Goal: Obtain resource: Obtain resource

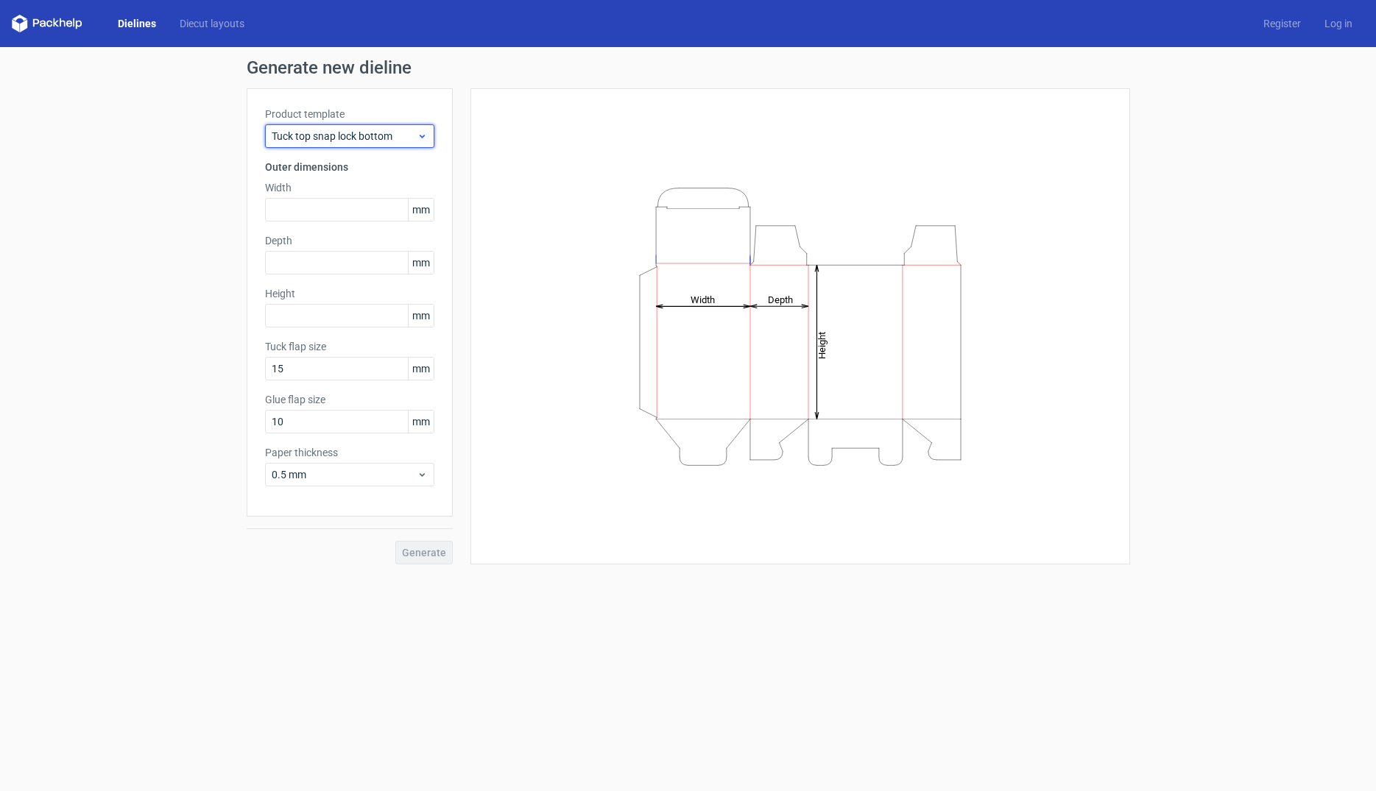
click at [423, 139] on icon at bounding box center [422, 136] width 11 height 12
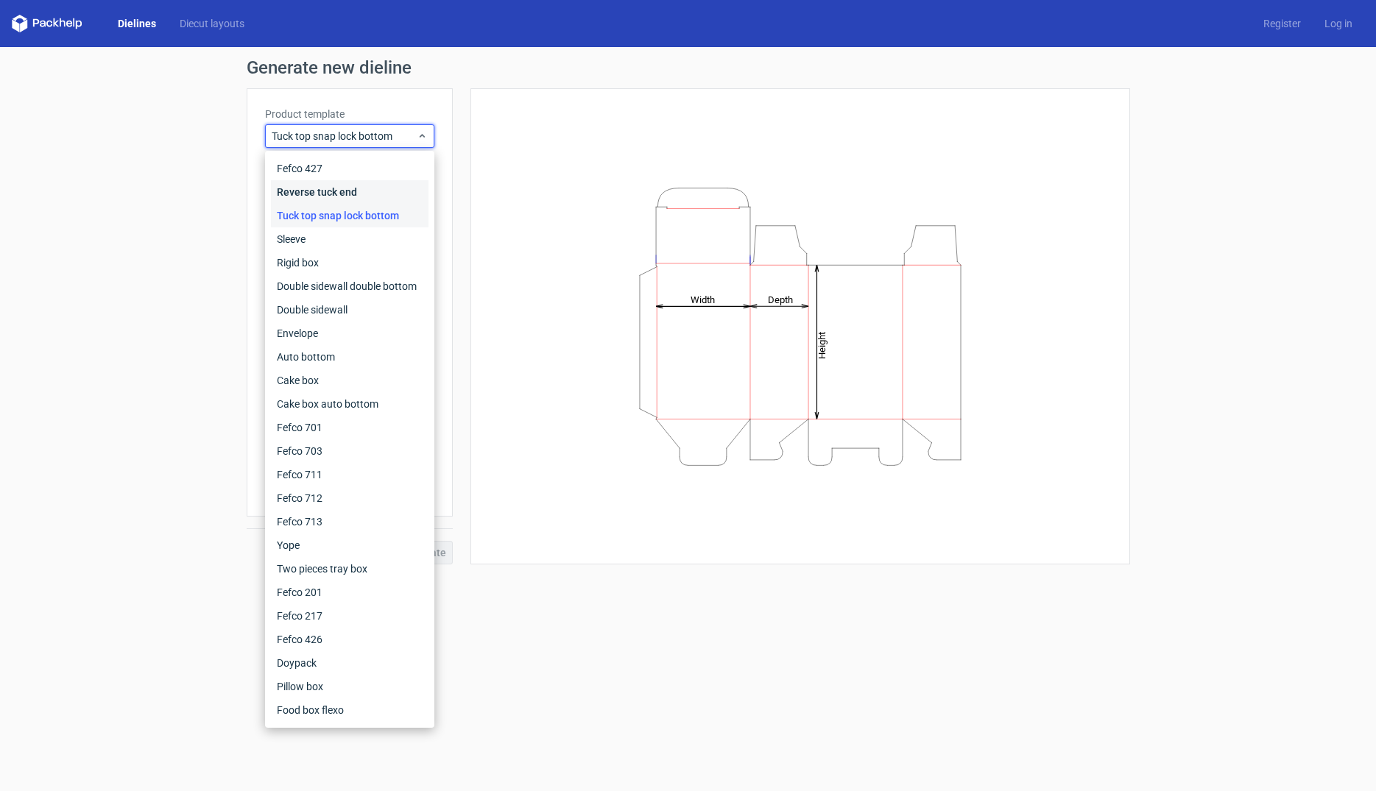
click at [345, 188] on div "Reverse tuck end" at bounding box center [350, 192] width 158 height 24
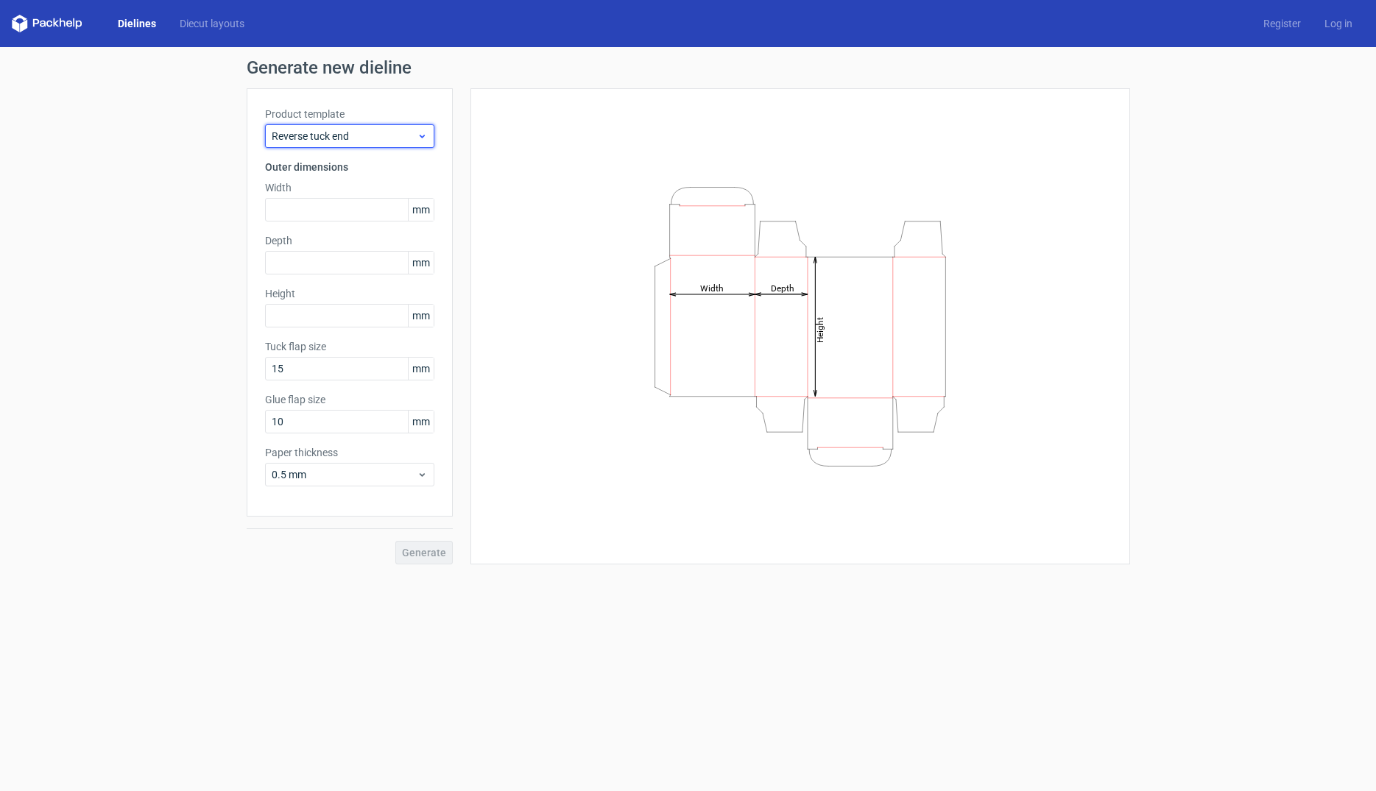
click at [393, 135] on span "Reverse tuck end" at bounding box center [344, 136] width 145 height 15
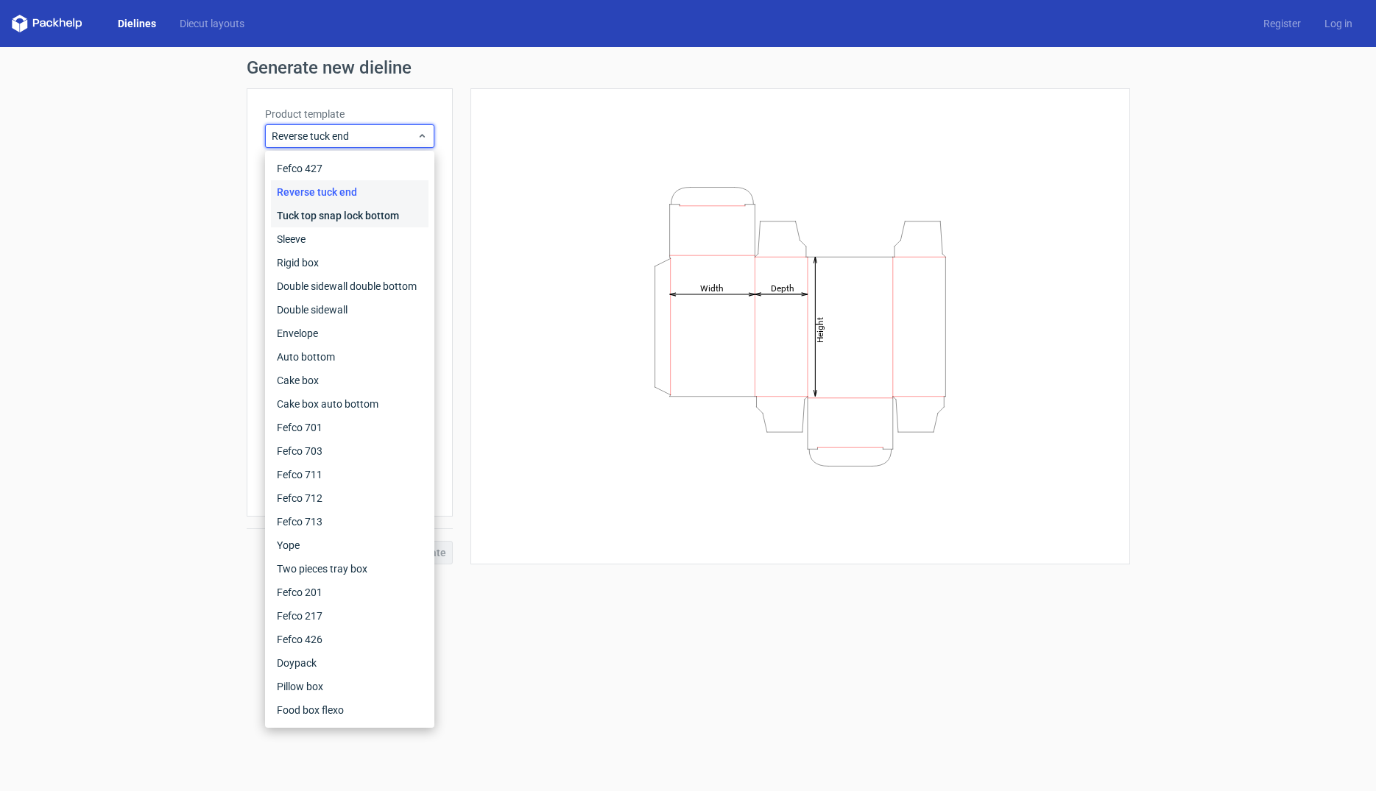
click at [367, 214] on div "Tuck top snap lock bottom" at bounding box center [350, 216] width 158 height 24
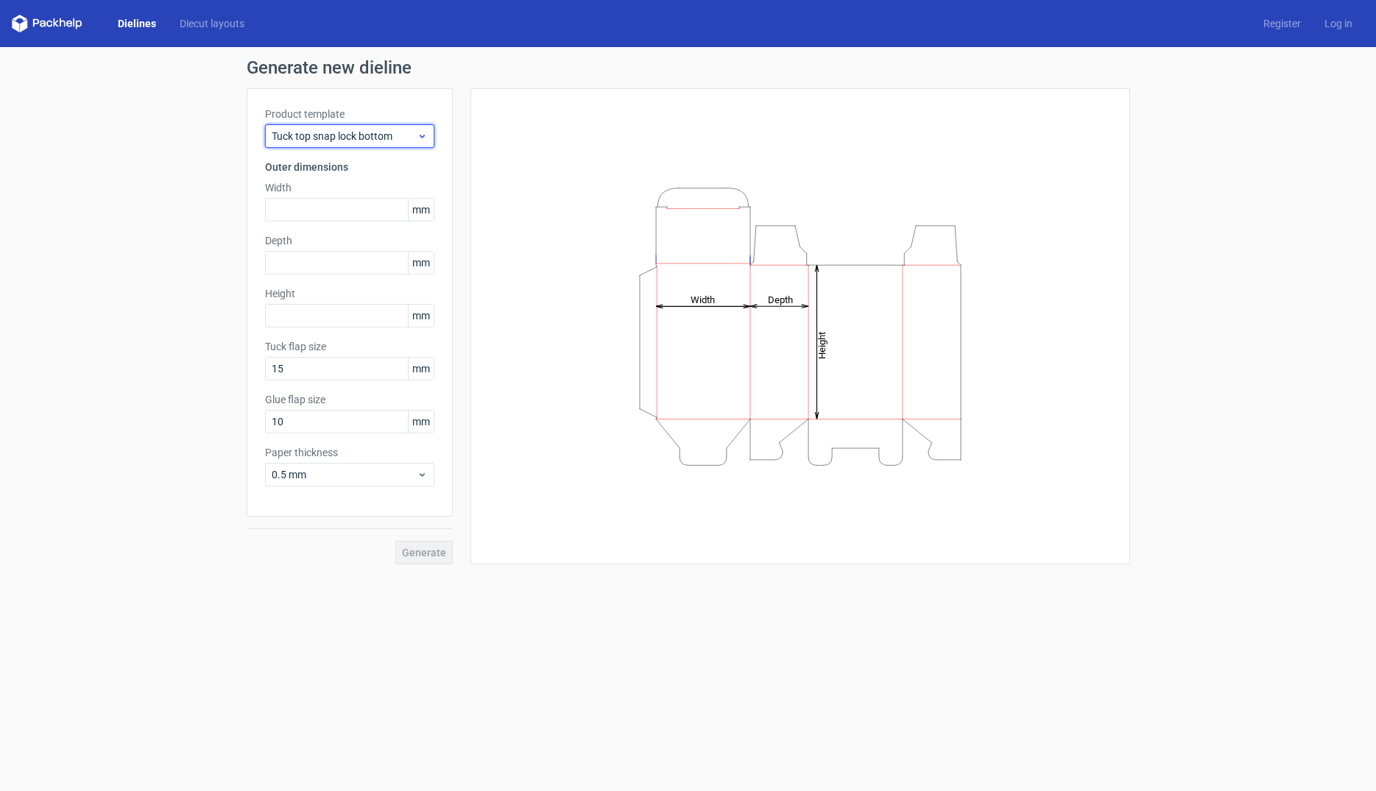
click at [400, 131] on span "Tuck top snap lock bottom" at bounding box center [344, 136] width 145 height 15
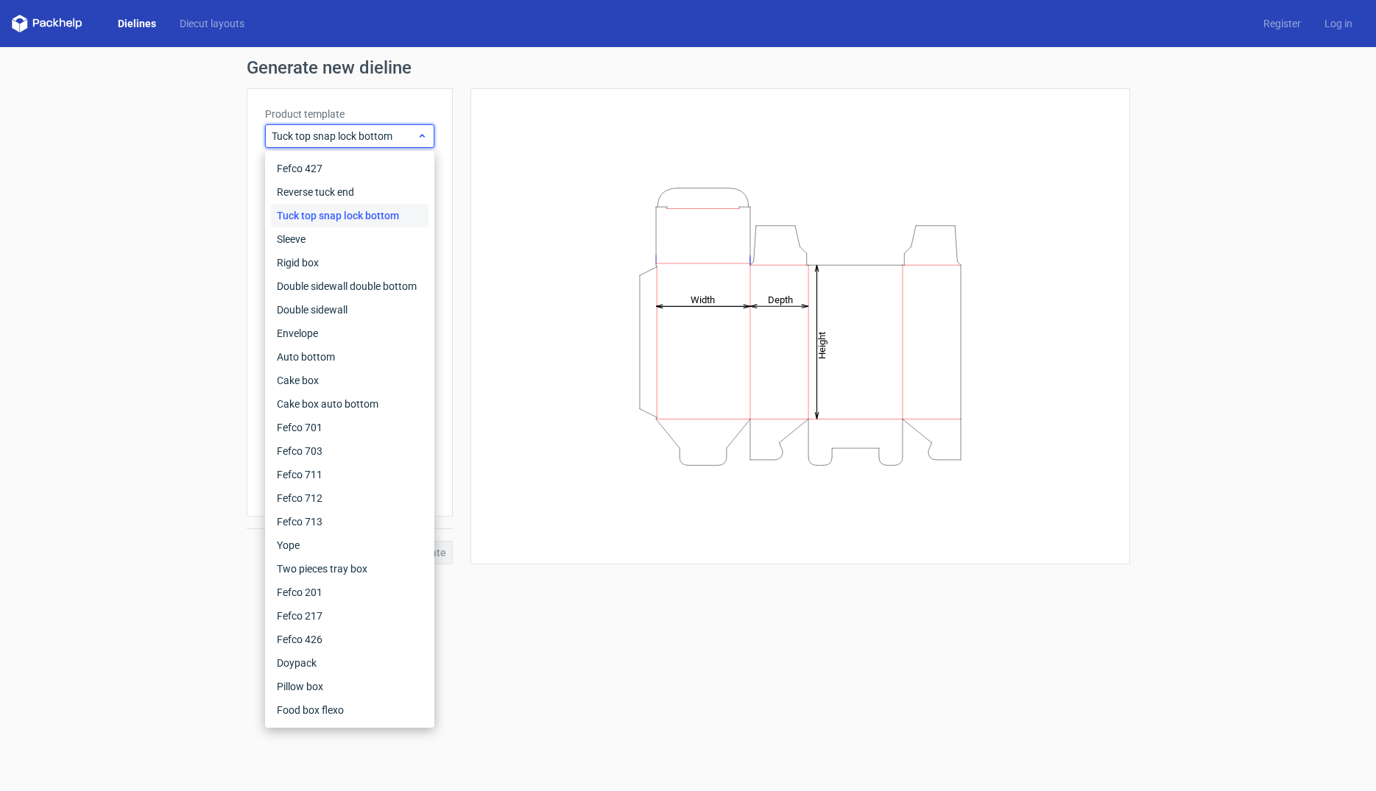
click at [315, 138] on span "Tuck top snap lock bottom" at bounding box center [344, 136] width 145 height 15
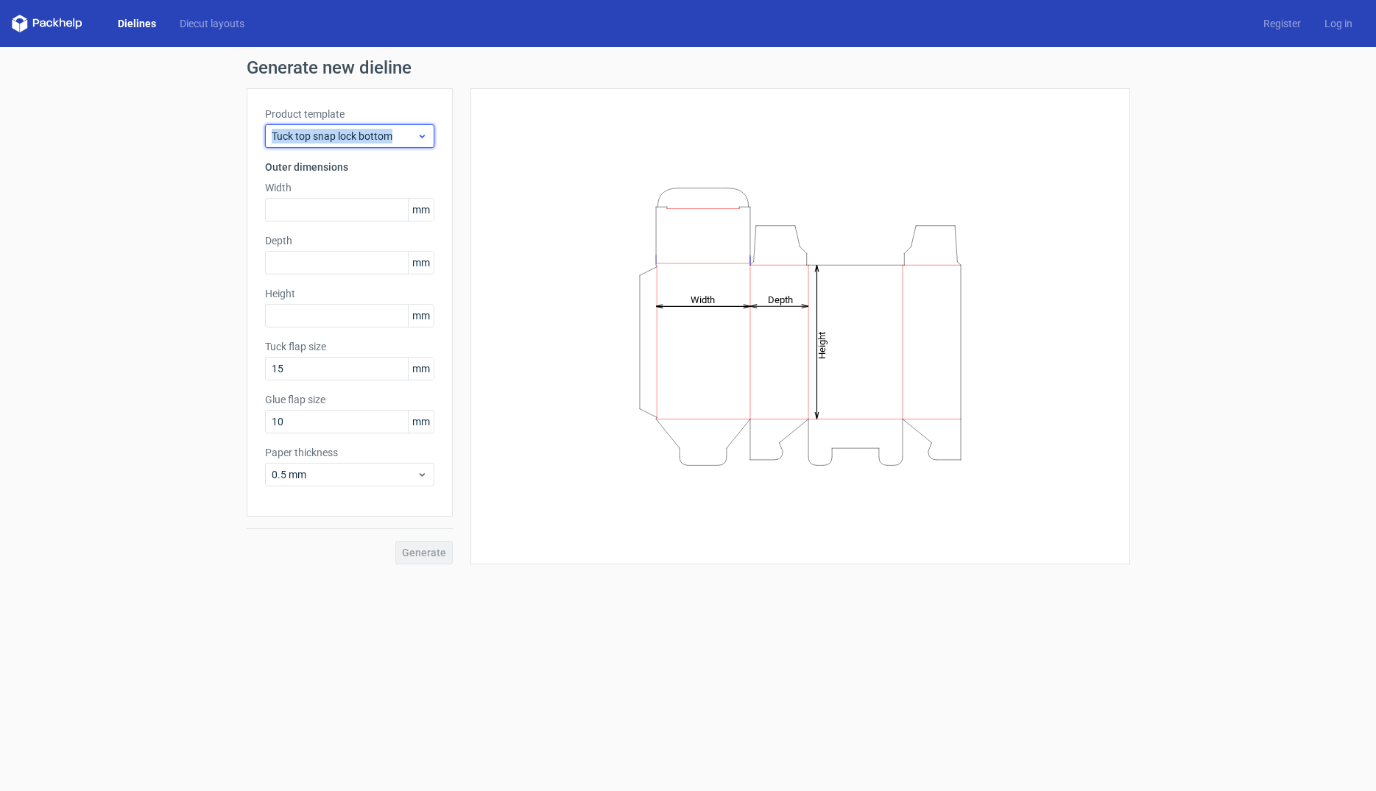
drag, startPoint x: 272, startPoint y: 132, endPoint x: 395, endPoint y: 138, distance: 123.8
click at [395, 138] on span "Tuck top snap lock bottom" at bounding box center [344, 136] width 145 height 15
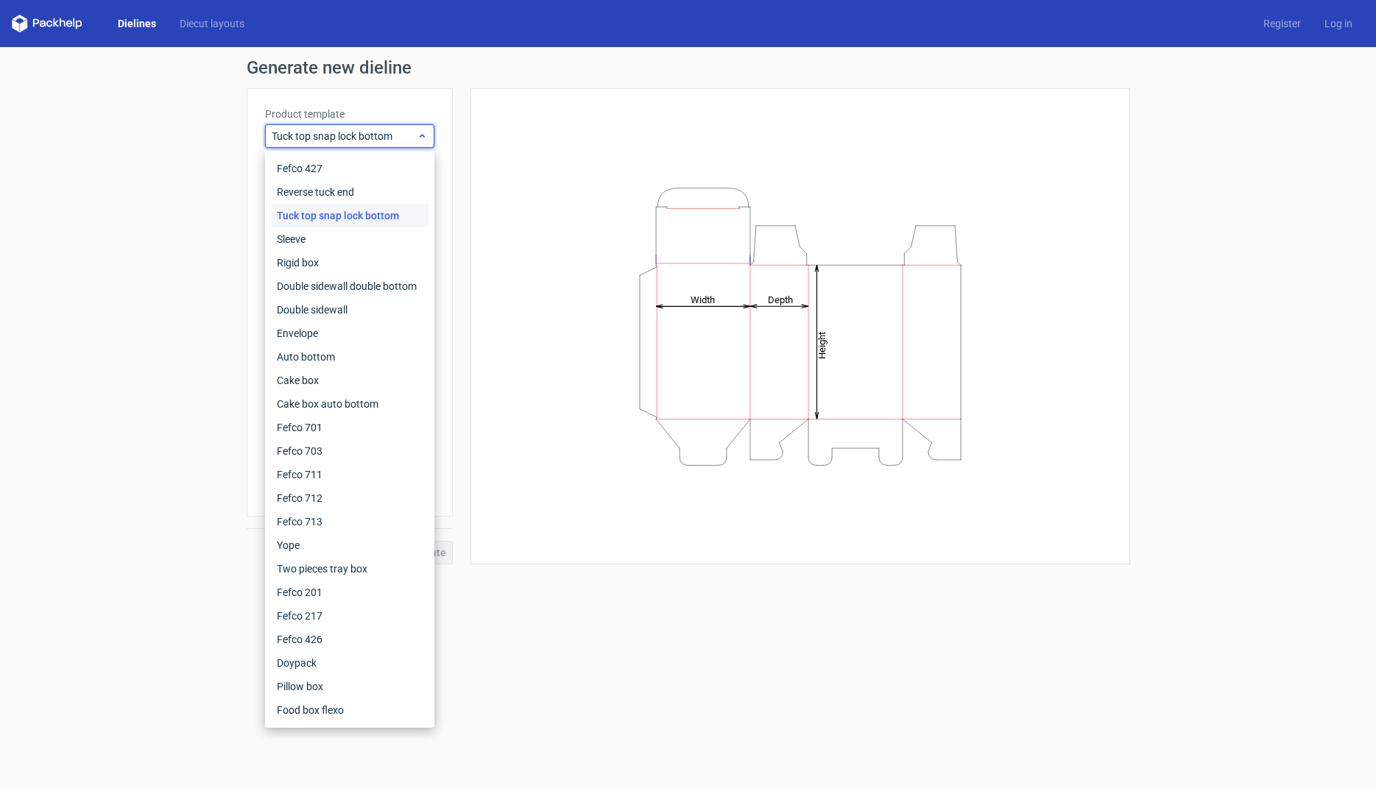
click at [363, 136] on span "Tuck top snap lock bottom" at bounding box center [344, 136] width 145 height 15
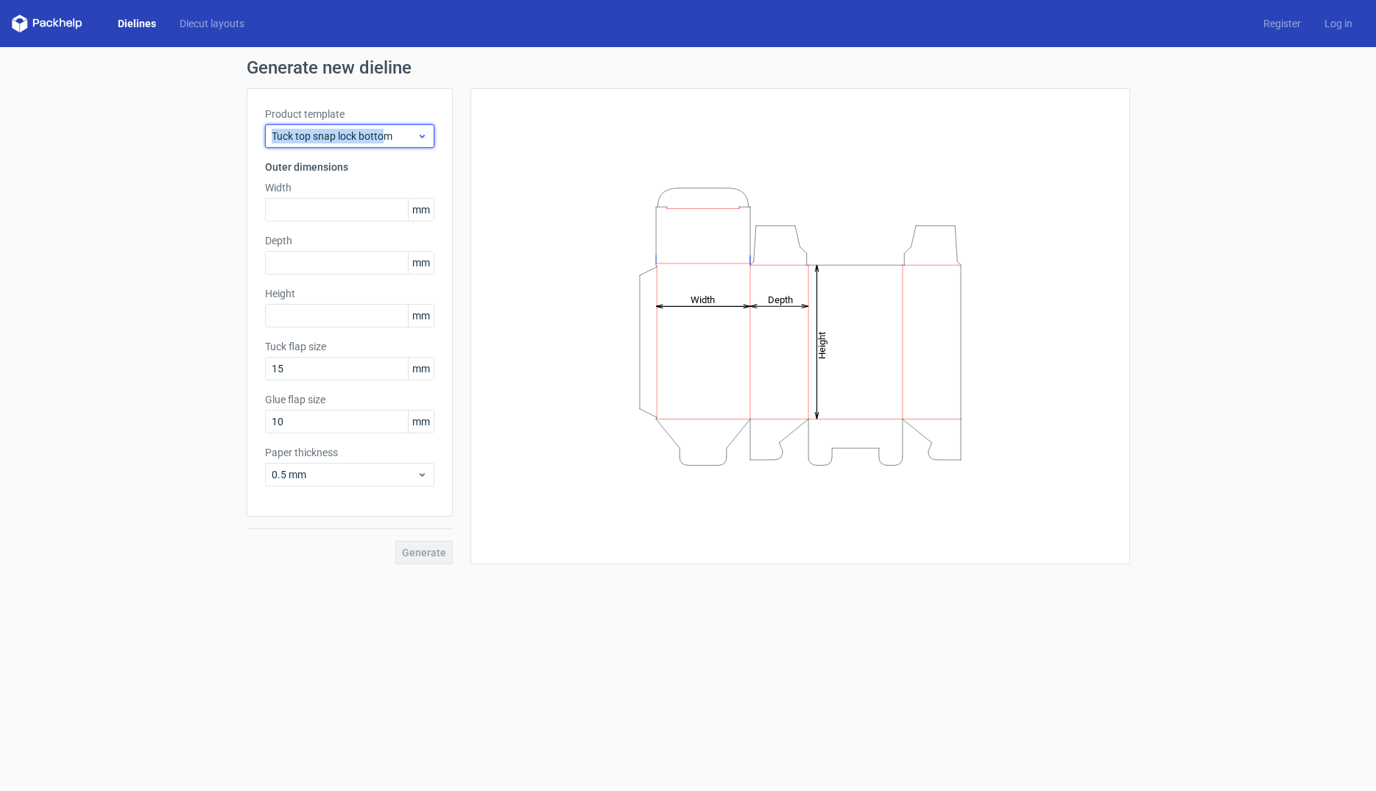
drag, startPoint x: 272, startPoint y: 136, endPoint x: 384, endPoint y: 138, distance: 111.2
click at [384, 138] on span "Tuck top snap lock bottom" at bounding box center [344, 136] width 145 height 15
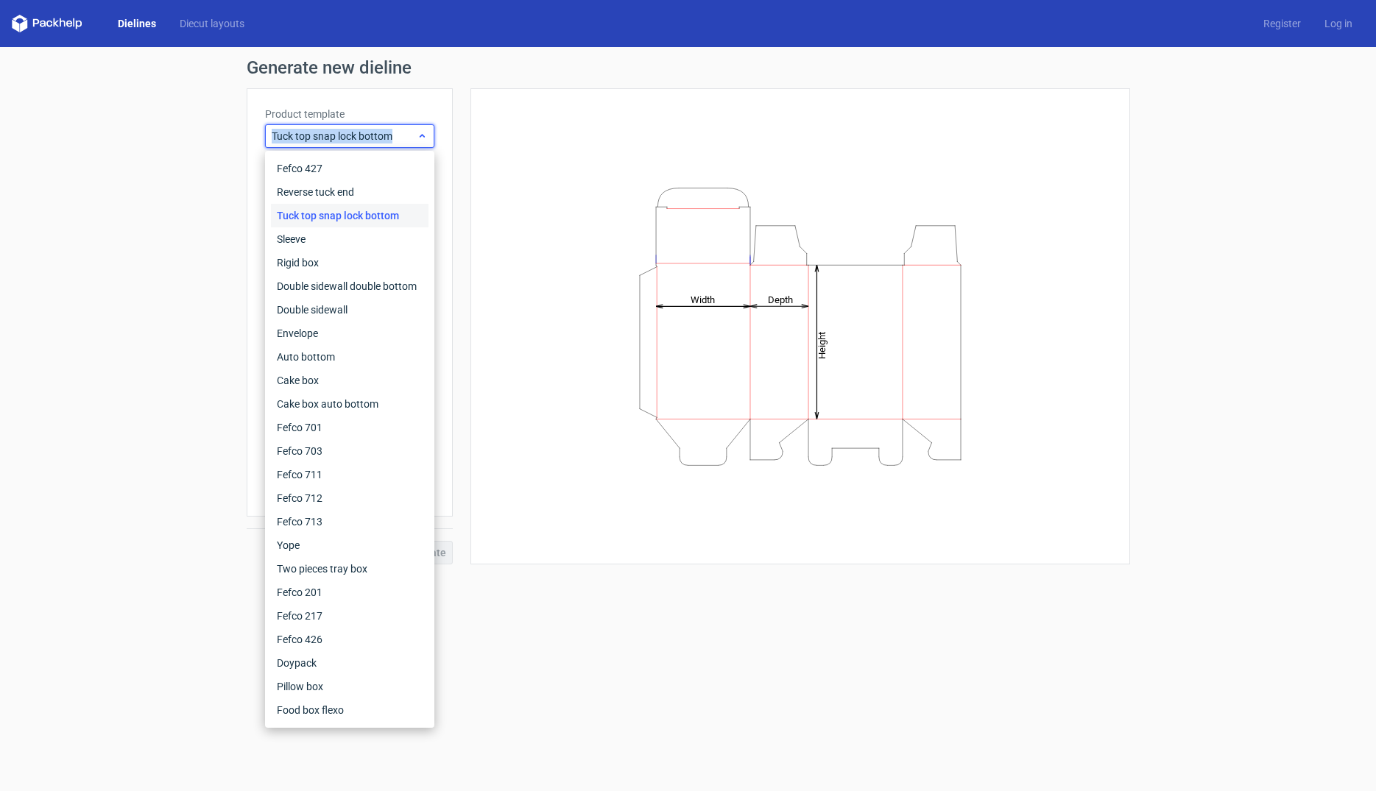
copy span "Tuck top snap lock bottom"
click at [562, 202] on div "Height Depth Width" at bounding box center [800, 326] width 623 height 439
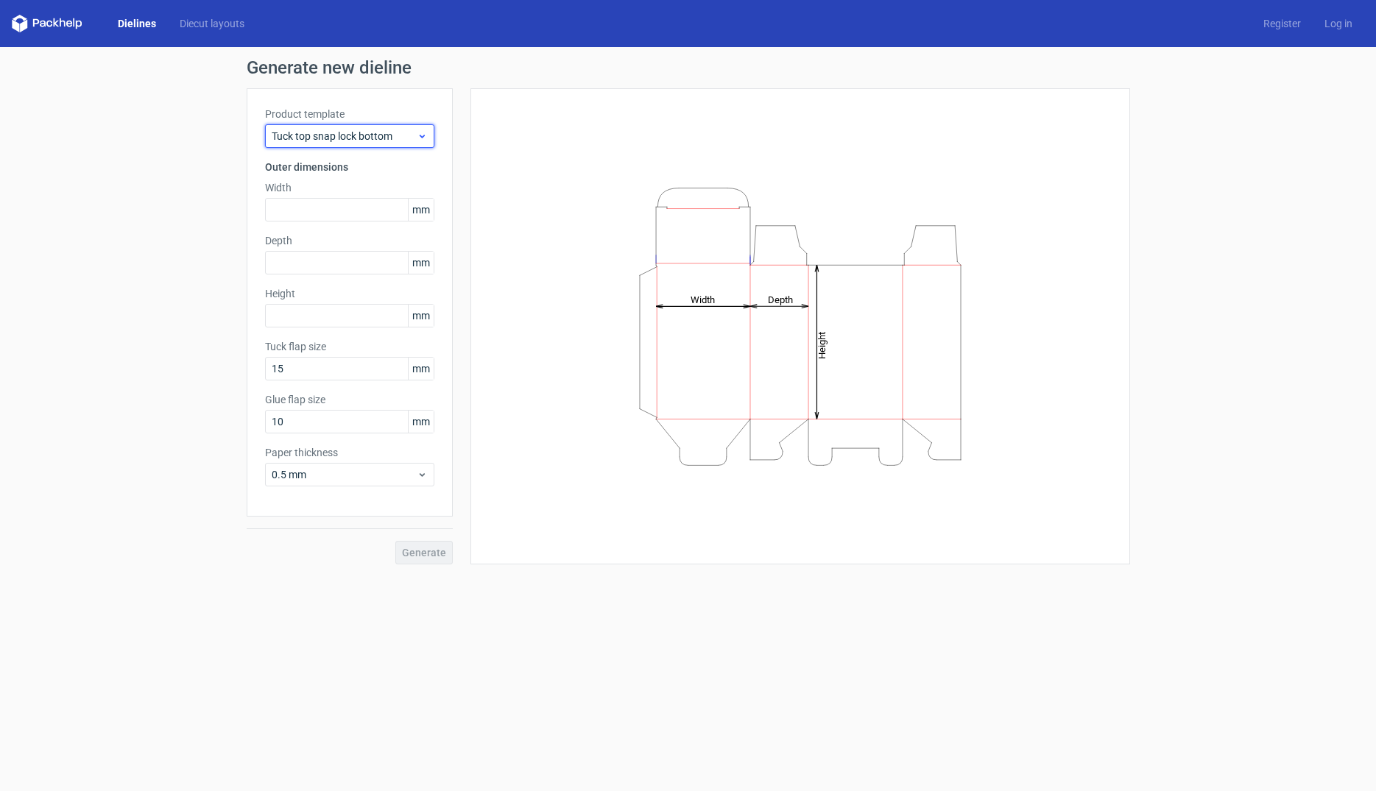
click at [380, 144] on div "Tuck top snap lock bottom" at bounding box center [349, 136] width 169 height 24
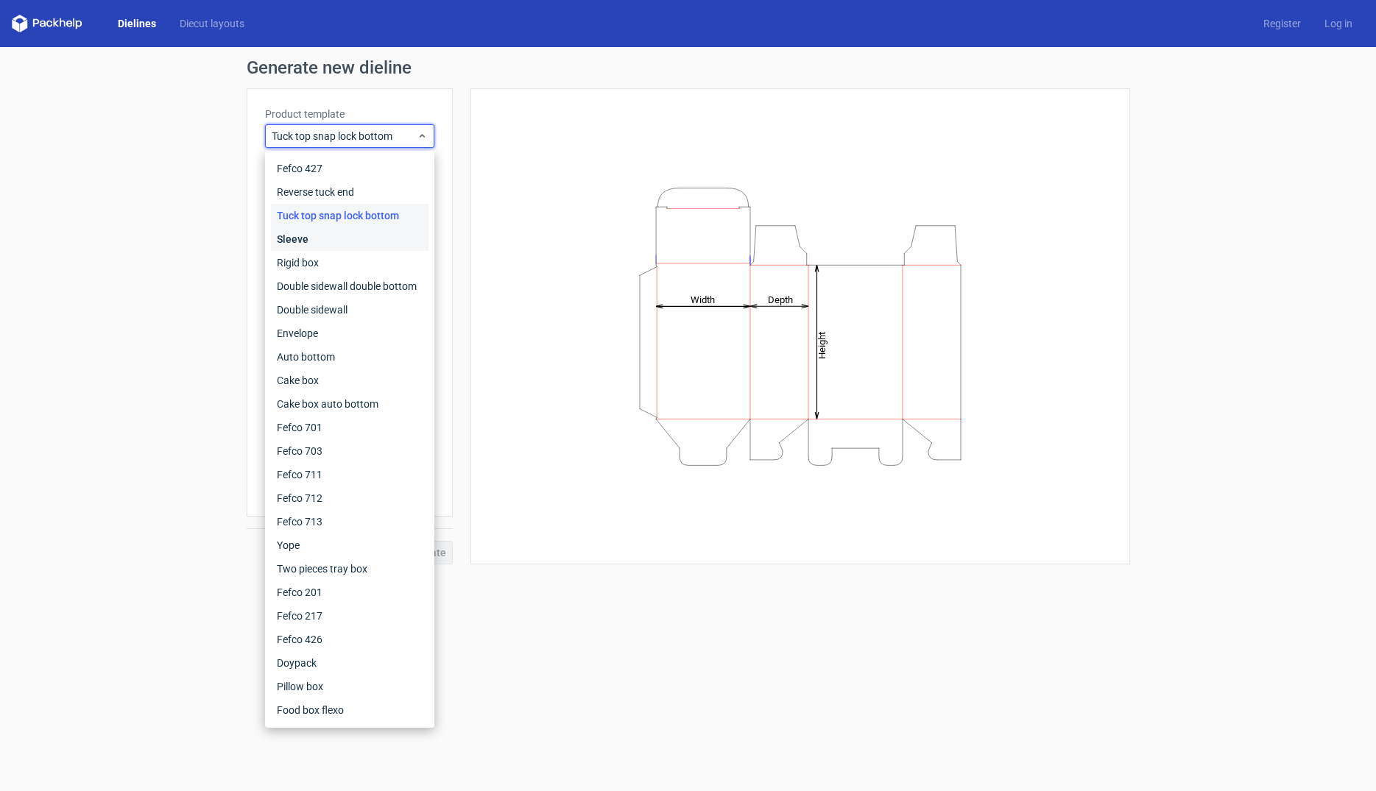
click at [307, 242] on div "Sleeve" at bounding box center [350, 239] width 158 height 24
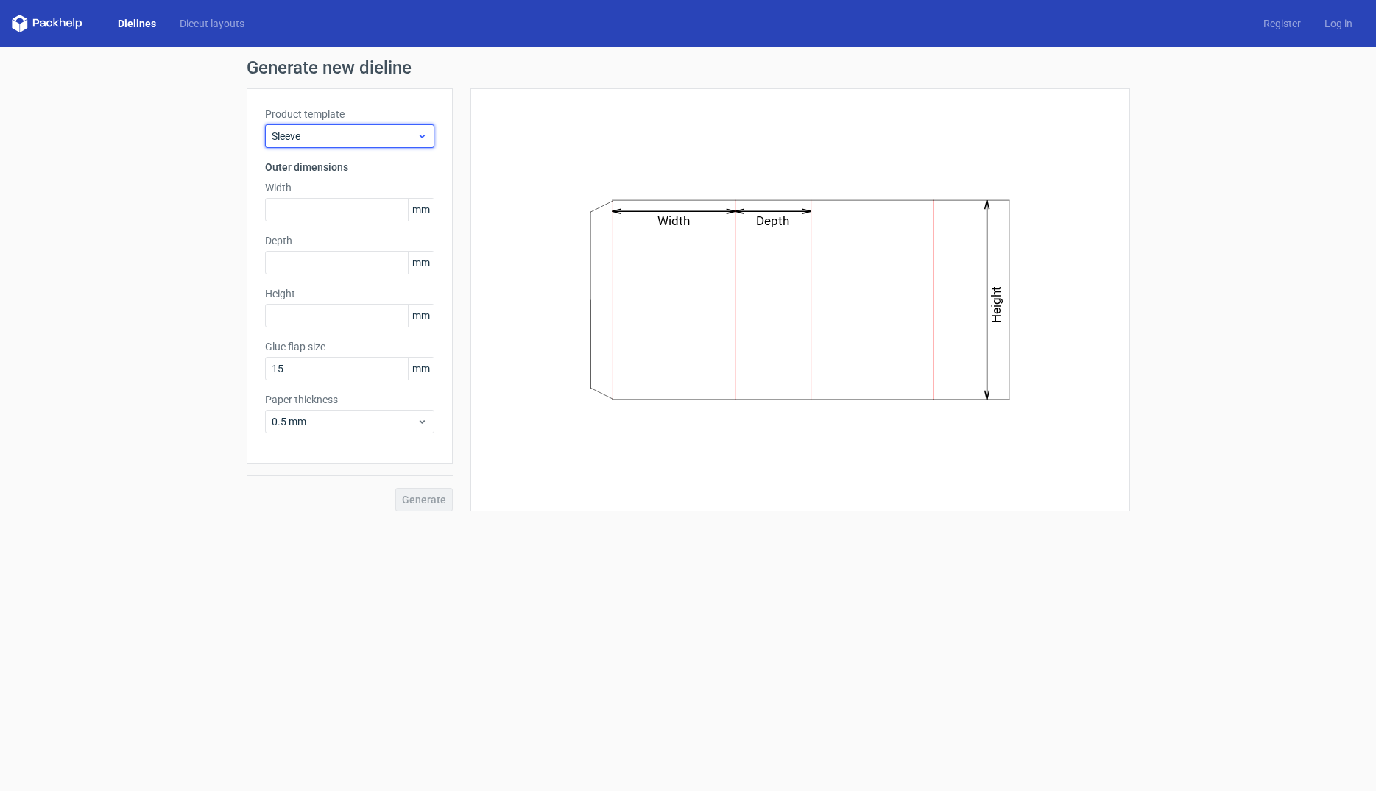
click at [348, 141] on span "Sleeve" at bounding box center [344, 136] width 145 height 15
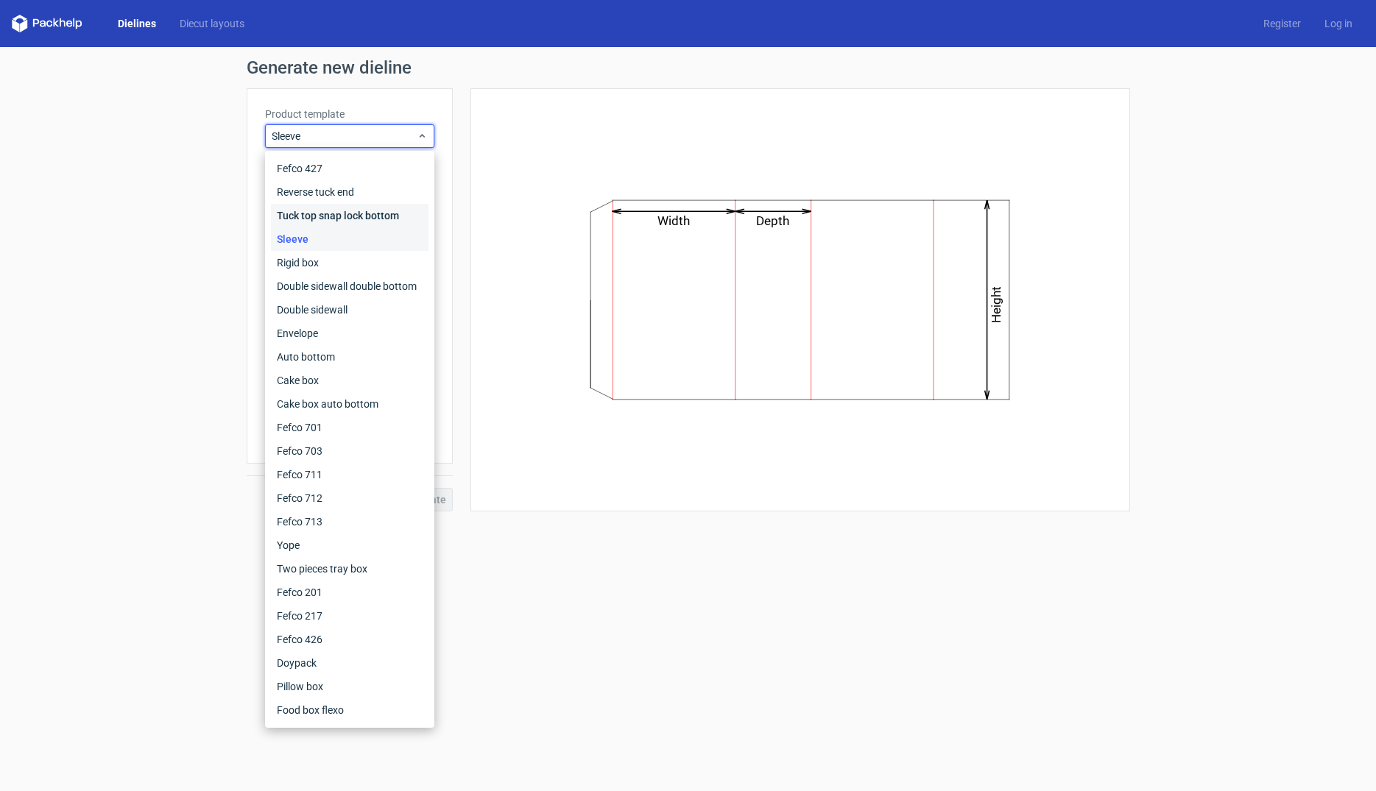
click at [328, 221] on div "Tuck top snap lock bottom" at bounding box center [350, 216] width 158 height 24
